Goal: Task Accomplishment & Management: Use online tool/utility

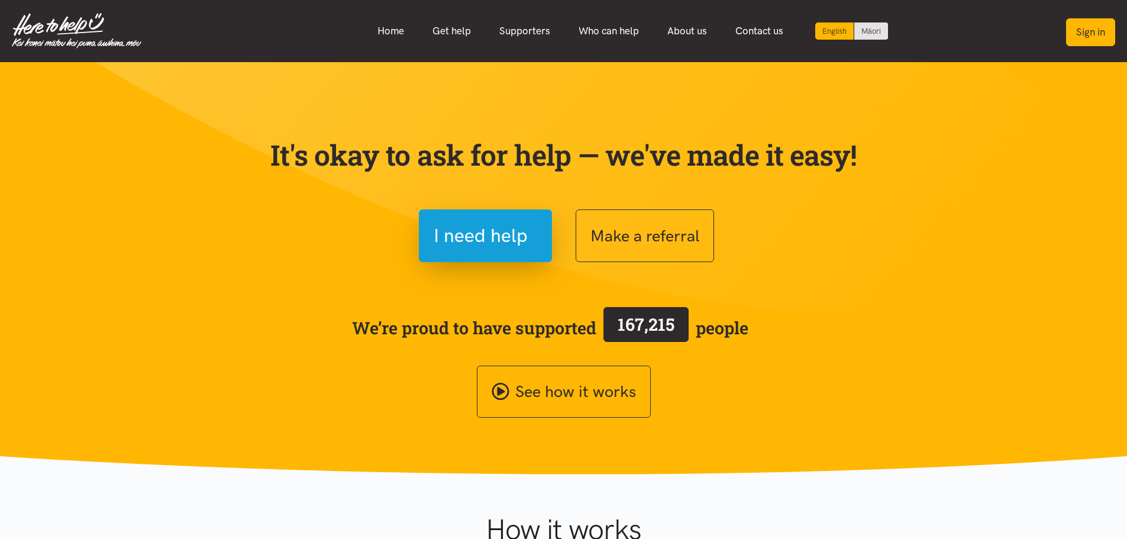
click at [1091, 36] on button "Sign in" at bounding box center [1091, 32] width 49 height 28
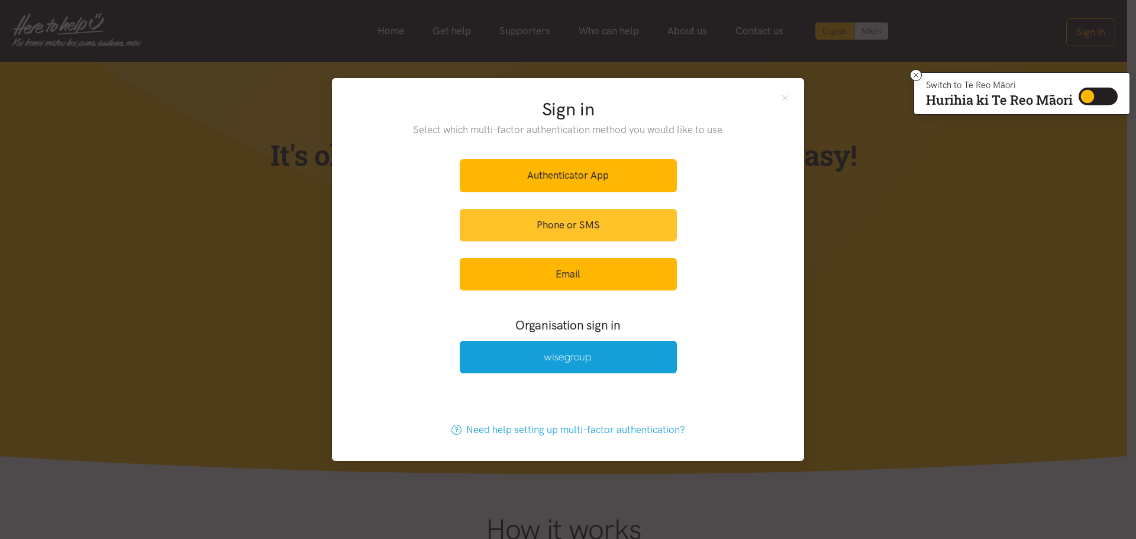
click at [553, 221] on link "Phone or SMS" at bounding box center [568, 225] width 217 height 33
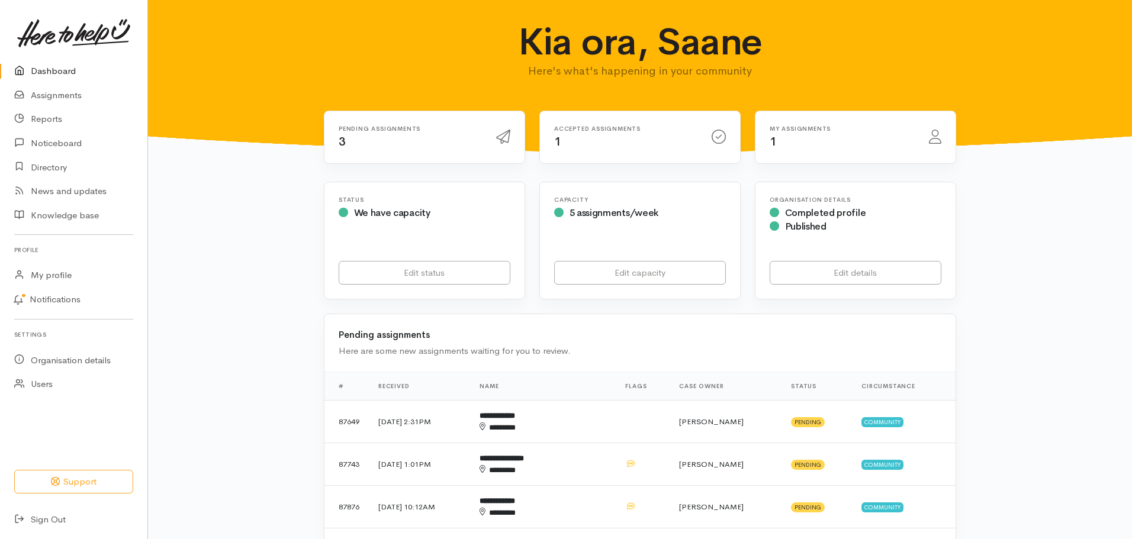
drag, startPoint x: 381, startPoint y: 133, endPoint x: 420, endPoint y: 155, distance: 45.1
click at [382, 134] on div "Pending assignments 3" at bounding box center [409, 137] width 157 height 24
drag, startPoint x: 492, startPoint y: 137, endPoint x: 386, endPoint y: 114, distance: 109.0
click at [495, 136] on div at bounding box center [503, 137] width 28 height 21
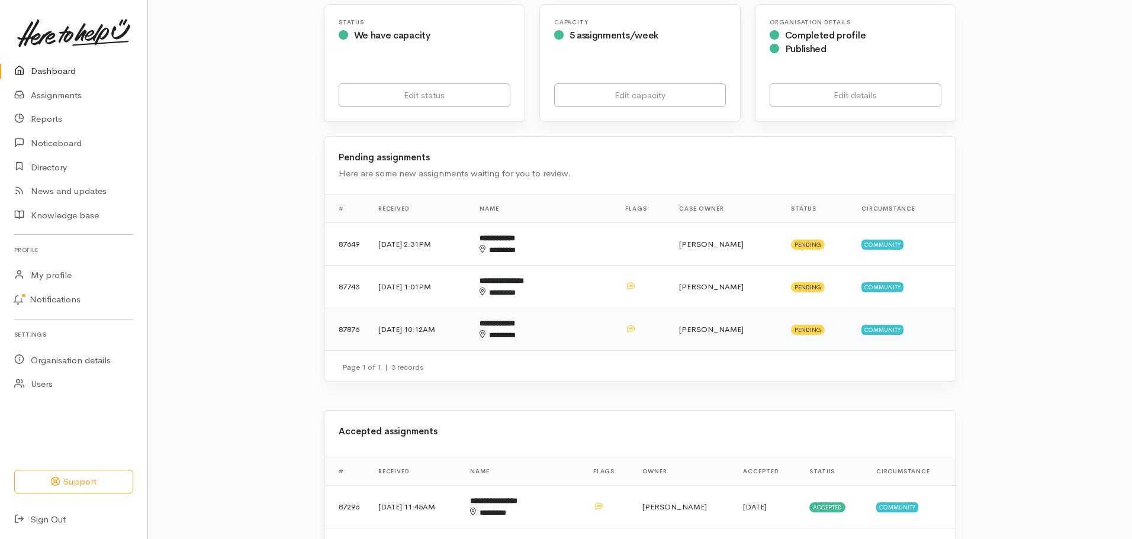
click at [515, 325] on b "**********" at bounding box center [497, 324] width 36 height 8
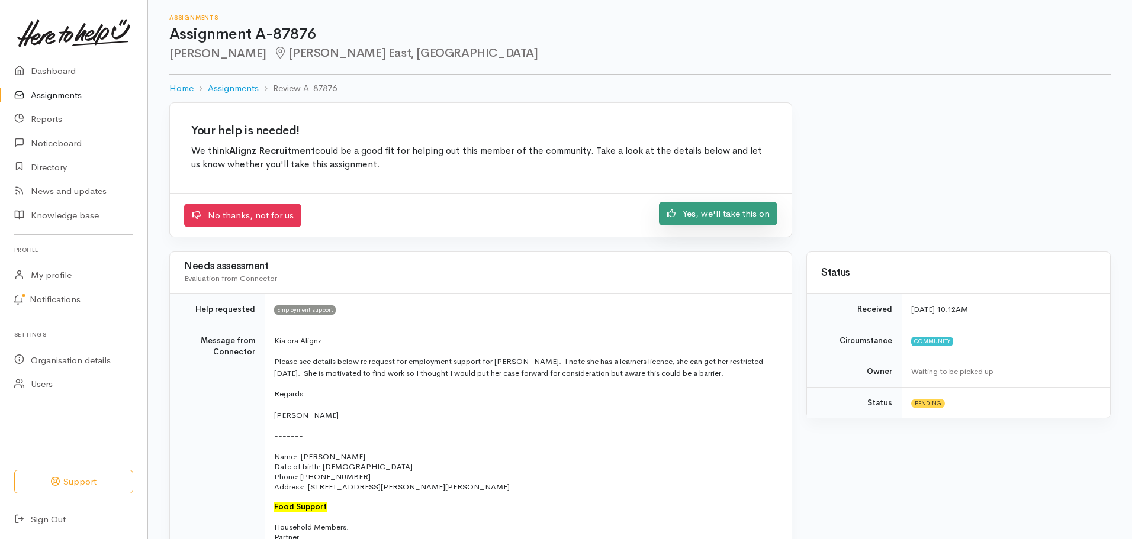
drag, startPoint x: 697, startPoint y: 212, endPoint x: 693, endPoint y: 218, distance: 7.4
click at [697, 212] on link "Yes, we'll take this on" at bounding box center [718, 214] width 118 height 24
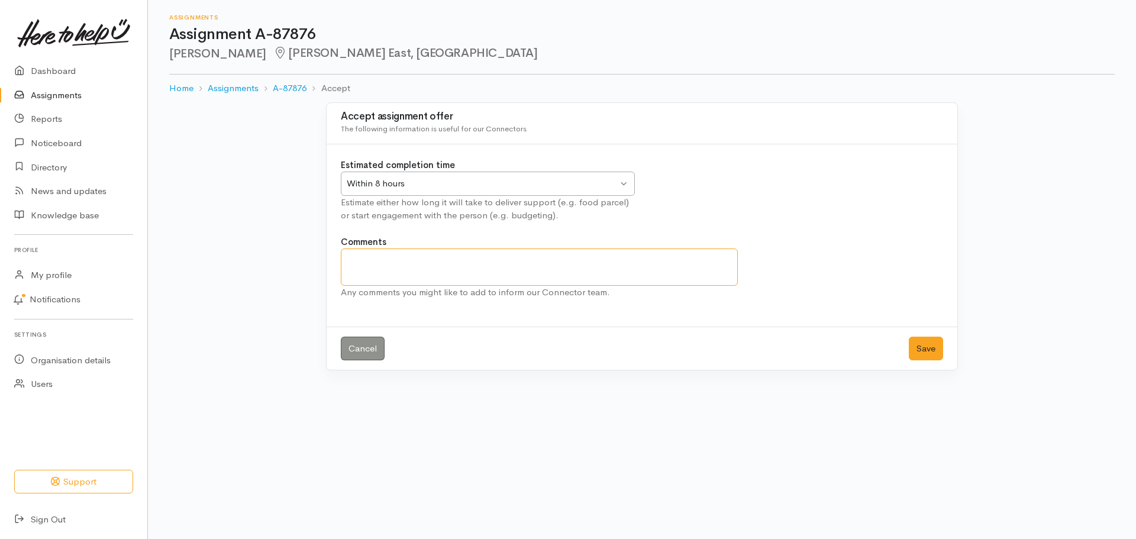
click at [384, 271] on textarea "Comments" at bounding box center [539, 267] width 397 height 37
type textarea "Will refer to Puatala for upskilling and training"
click at [921, 341] on button "Save" at bounding box center [926, 349] width 34 height 24
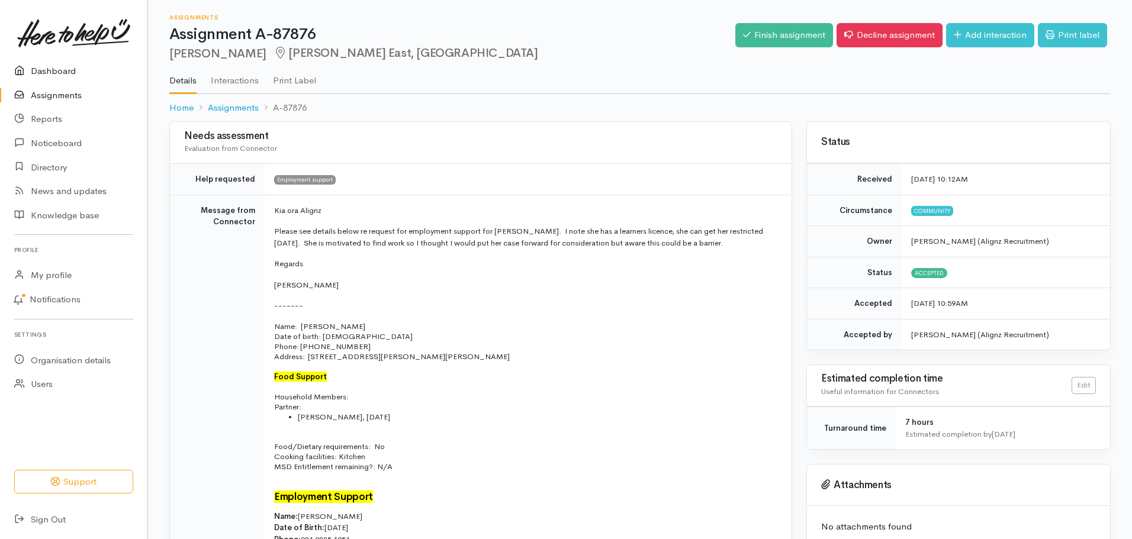
click at [59, 67] on link "Dashboard" at bounding box center [73, 71] width 147 height 24
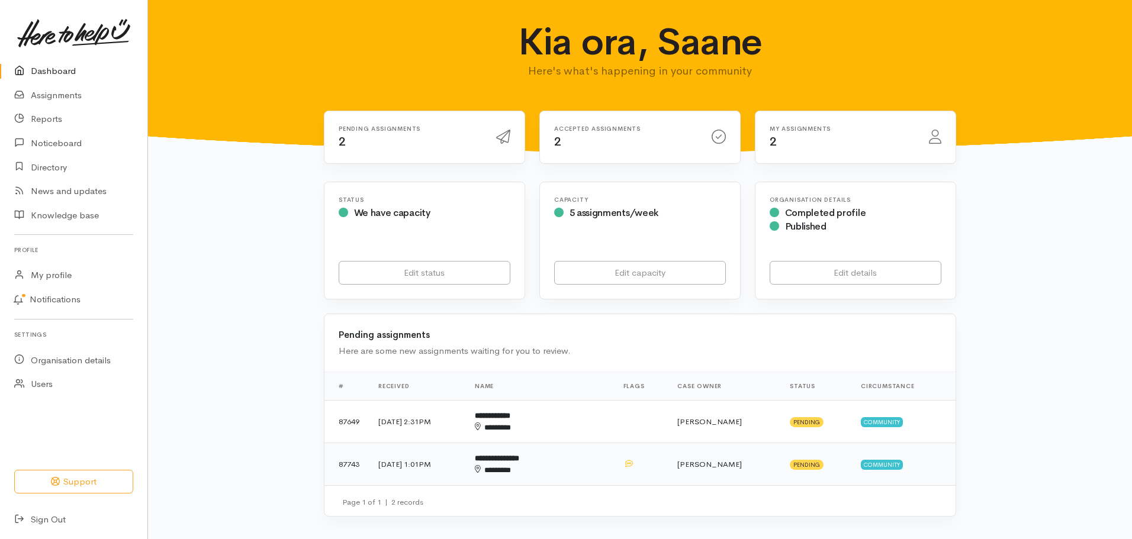
click at [519, 455] on b "**********" at bounding box center [497, 459] width 44 height 8
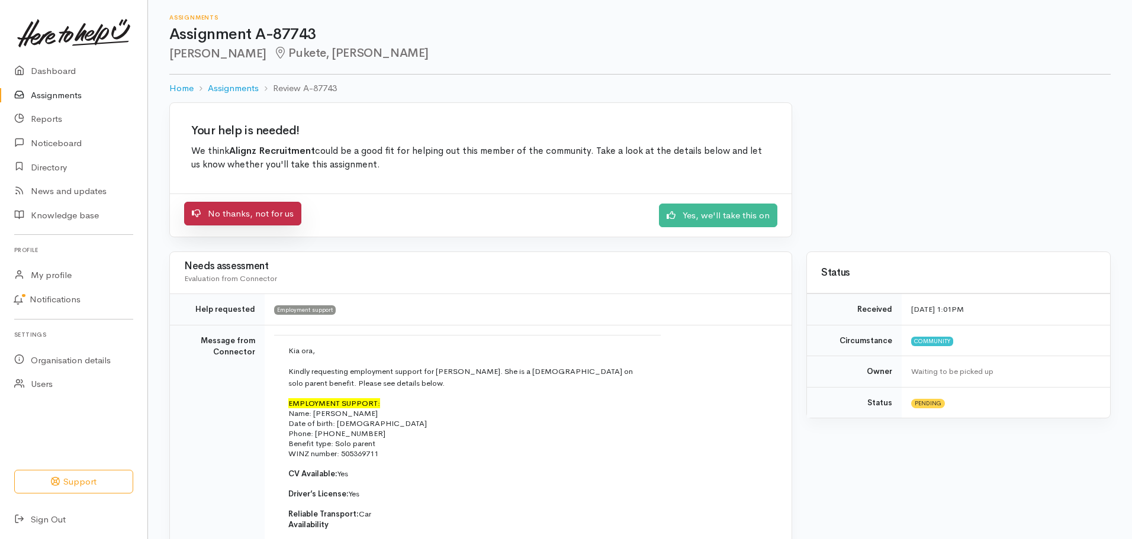
click at [271, 211] on link "No thanks, not for us" at bounding box center [242, 214] width 117 height 24
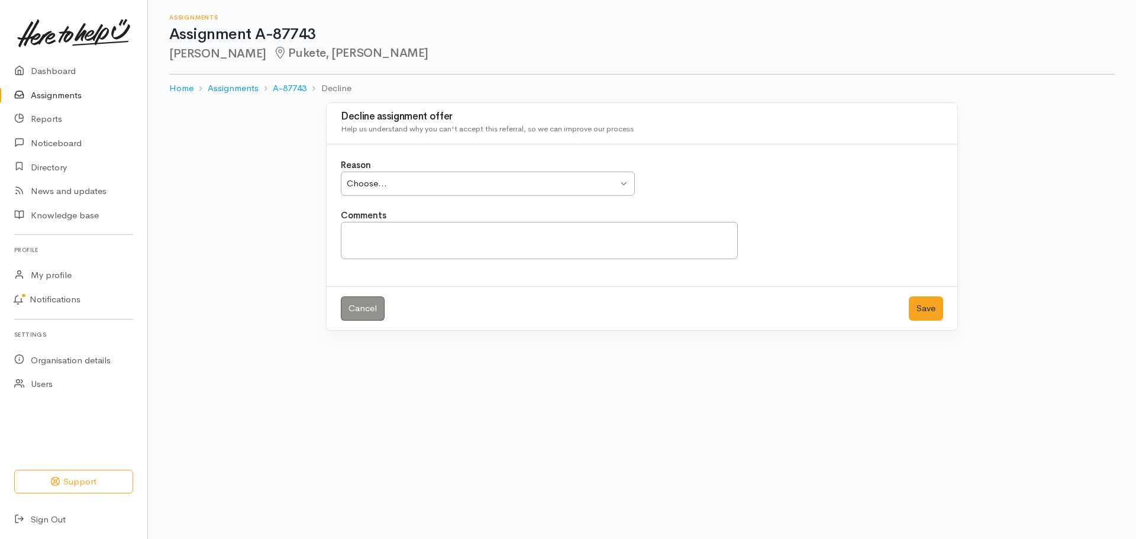
click at [626, 181] on div "Choose... Choose..." at bounding box center [488, 184] width 294 height 24
click at [399, 239] on textarea "Comments" at bounding box center [539, 240] width 397 height 37
type textarea "C"
type textarea "No roles available after hours and for during school hours"
drag, startPoint x: 929, startPoint y: 310, endPoint x: 930, endPoint y: 338, distance: 27.8
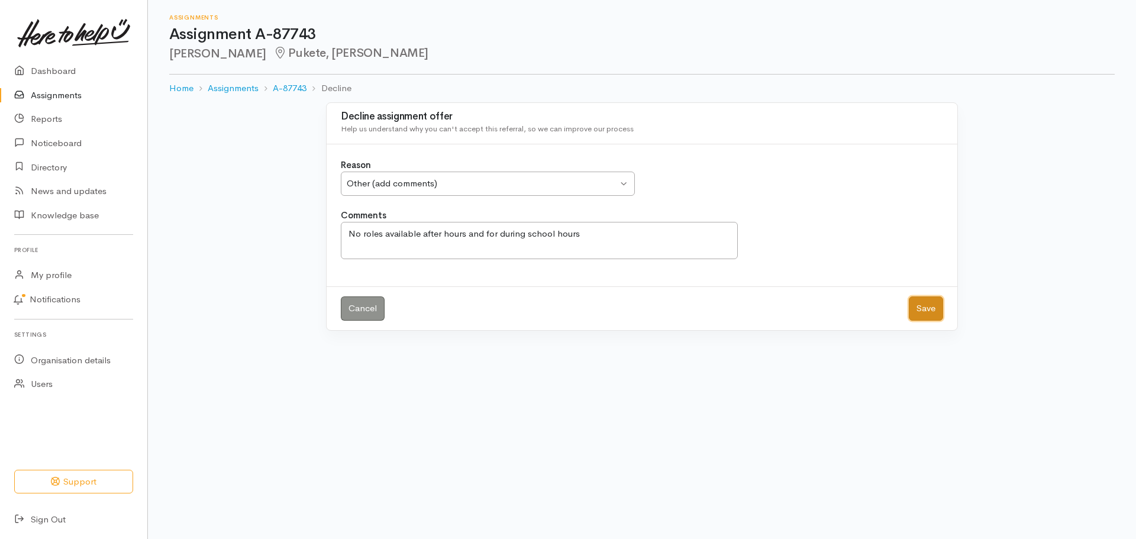
click at [930, 312] on button "Save" at bounding box center [926, 309] width 34 height 24
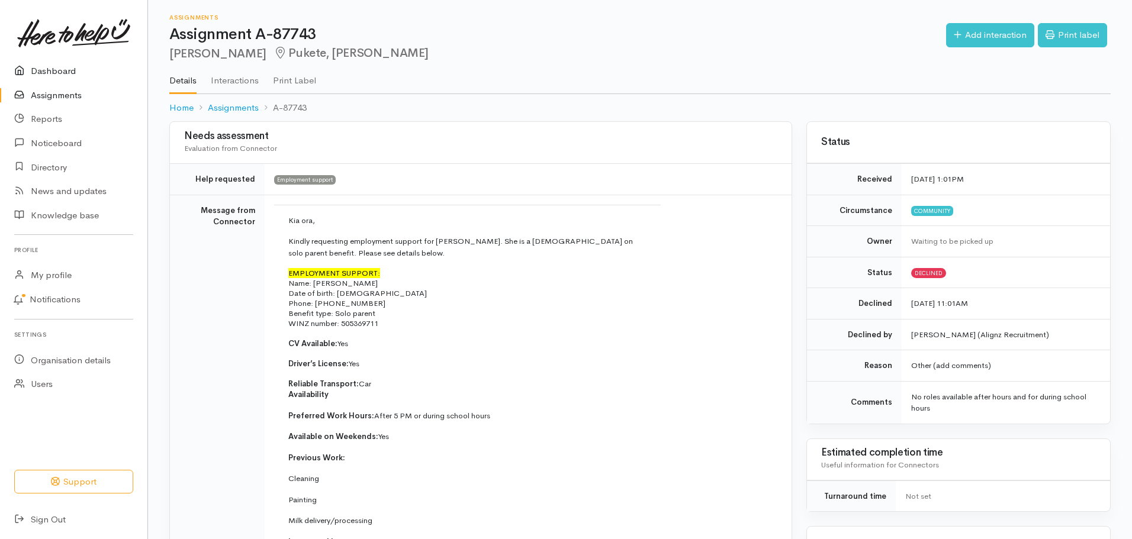
click at [42, 70] on link "Dashboard" at bounding box center [73, 71] width 147 height 24
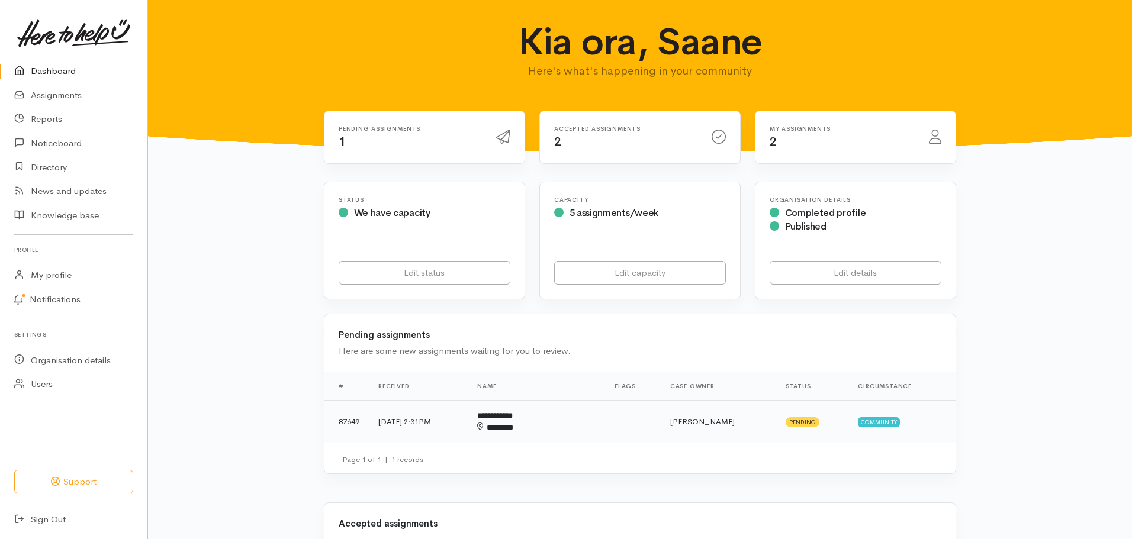
click at [513, 413] on b "**********" at bounding box center [495, 416] width 36 height 8
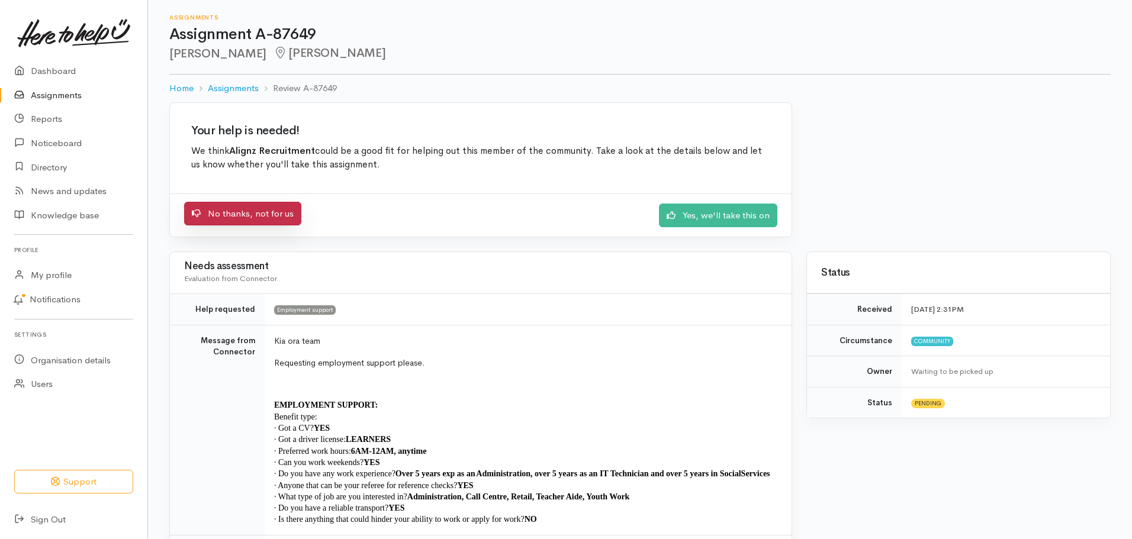
drag, startPoint x: 231, startPoint y: 211, endPoint x: 217, endPoint y: 225, distance: 19.3
click at [230, 211] on link "No thanks, not for us" at bounding box center [242, 214] width 117 height 24
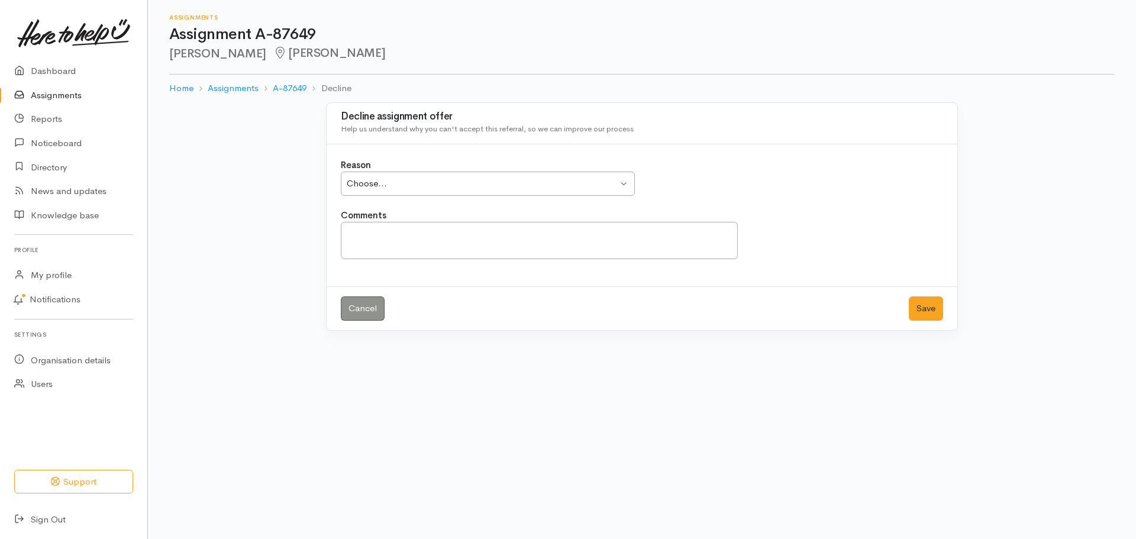
click at [399, 183] on div "Choose..." at bounding box center [482, 184] width 271 height 14
click at [621, 176] on div "Client or request is not appropriate for our service Client or request is not a…" at bounding box center [488, 184] width 294 height 24
drag, startPoint x: 384, startPoint y: 243, endPoint x: 402, endPoint y: 235, distance: 20.7
click at [385, 240] on textarea "Comments" at bounding box center [539, 240] width 397 height 37
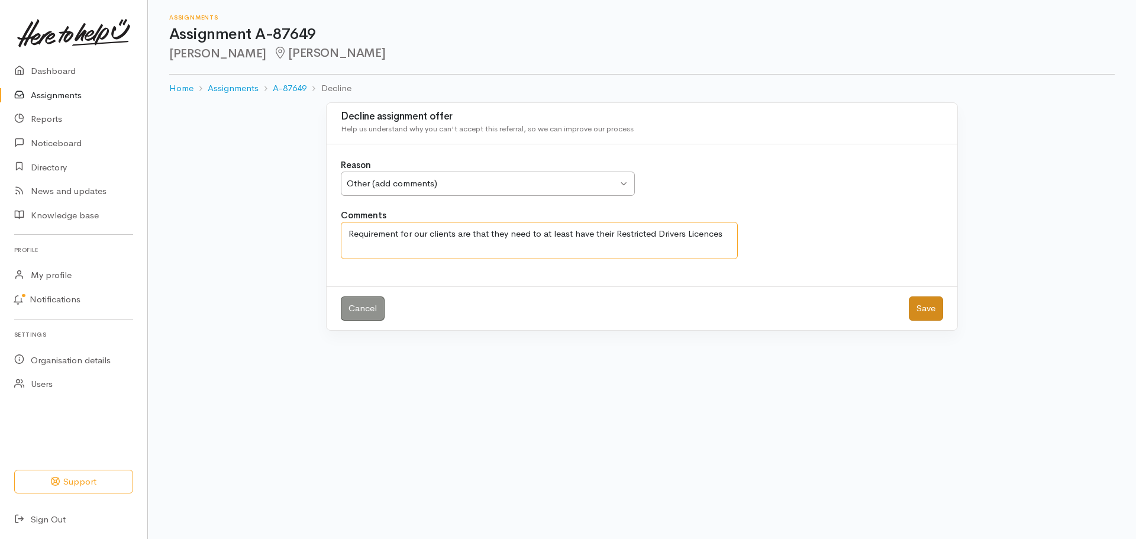
type textarea "Requirement for our clients are that they need to at least have their Restricte…"
click at [920, 298] on button "Save" at bounding box center [926, 309] width 34 height 24
